Goal: Learn about a topic

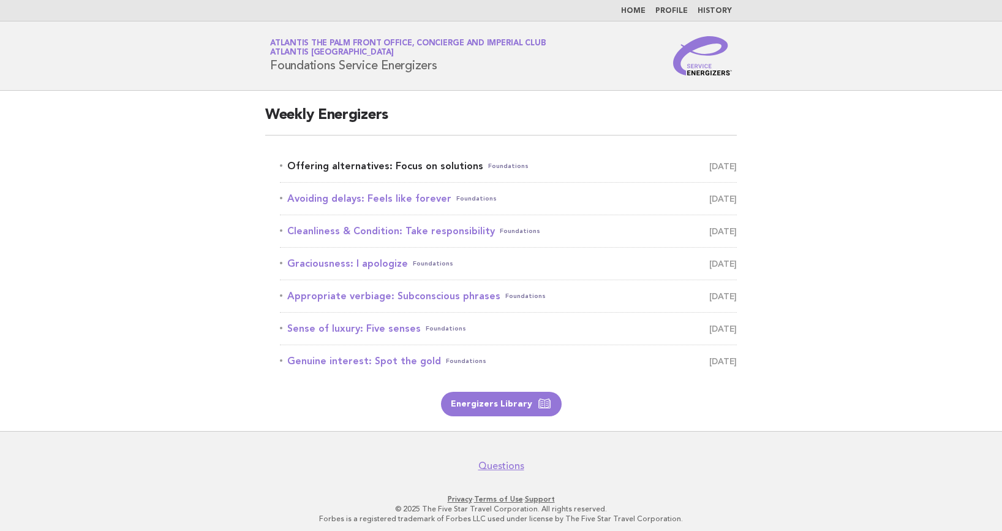
click at [379, 169] on link "Offering alternatives: Focus on solutions Foundations [DATE]" at bounding box center [508, 165] width 457 height 17
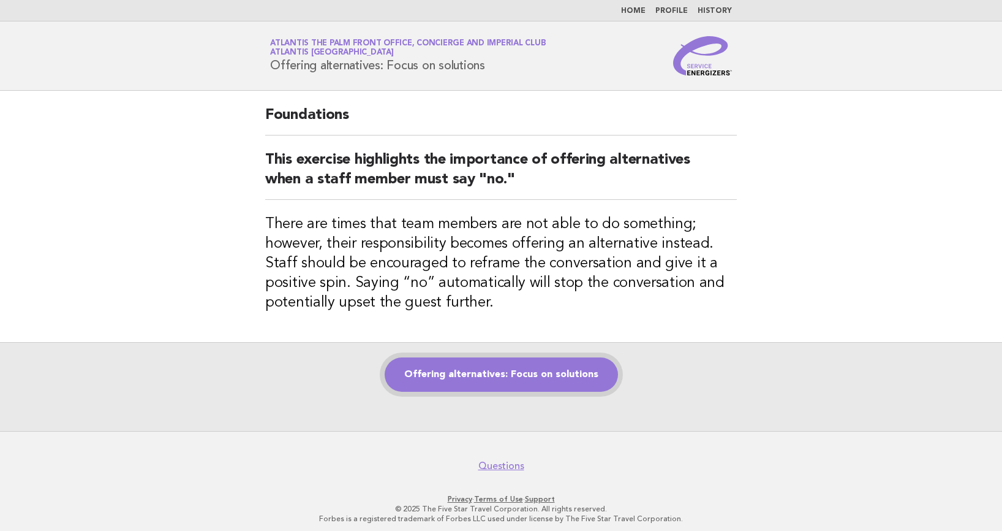
click at [505, 382] on link "Offering alternatives: Focus on solutions" at bounding box center [501, 374] width 233 height 34
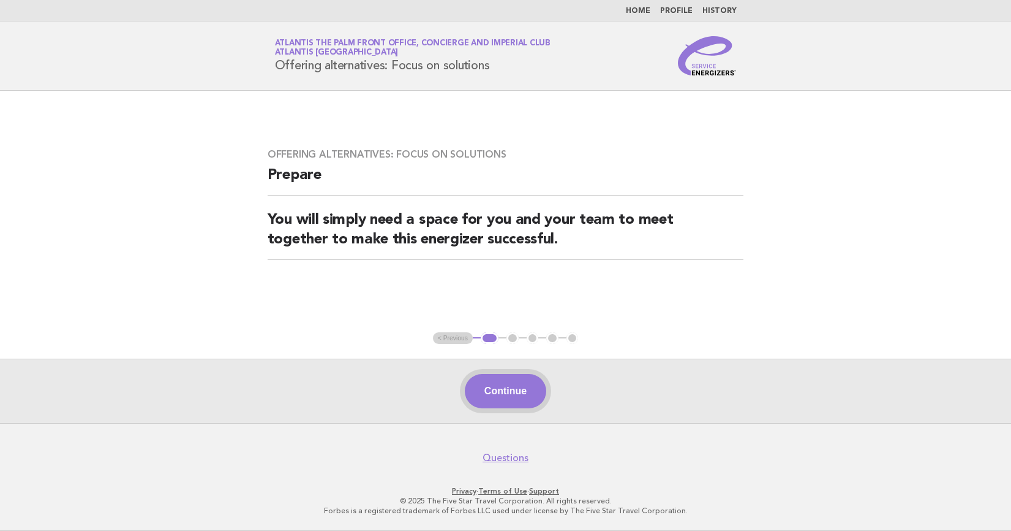
click at [493, 391] on button "Continue" at bounding box center [505, 391] width 81 height 34
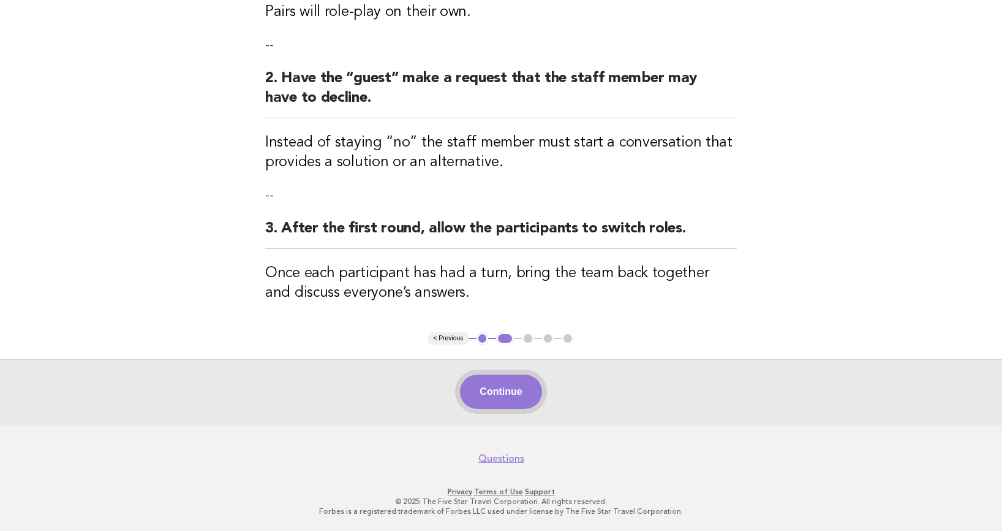
click at [511, 388] on button "Continue" at bounding box center [500, 391] width 81 height 34
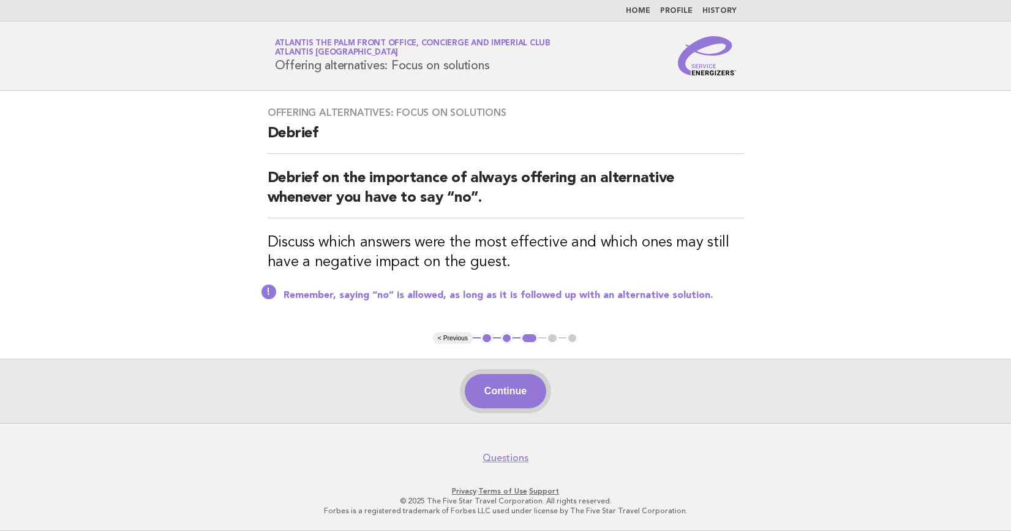
click at [502, 377] on button "Continue" at bounding box center [505, 391] width 81 height 34
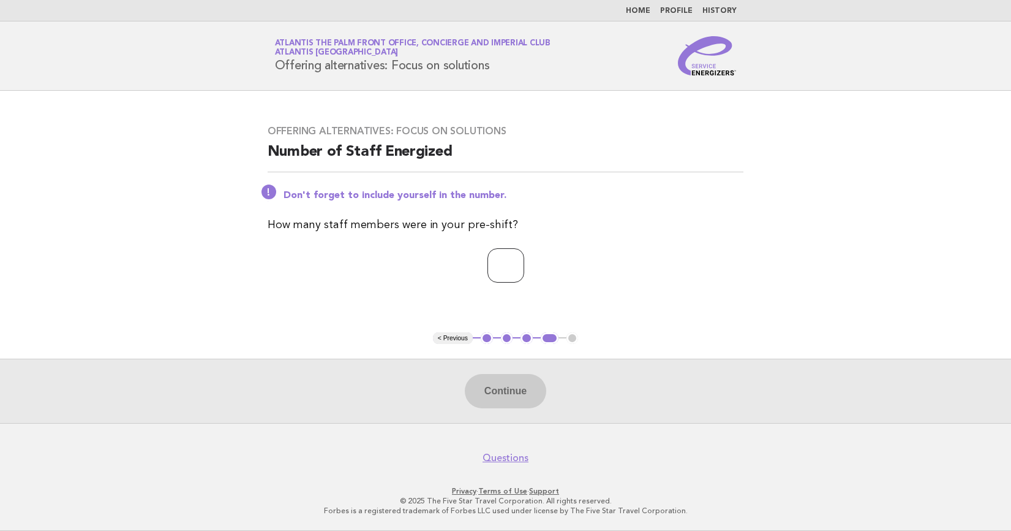
click at [511, 262] on input "number" at bounding box center [506, 265] width 37 height 34
type input "*"
click at [494, 405] on button "Continue" at bounding box center [505, 391] width 81 height 34
